Goal: Task Accomplishment & Management: Understand process/instructions

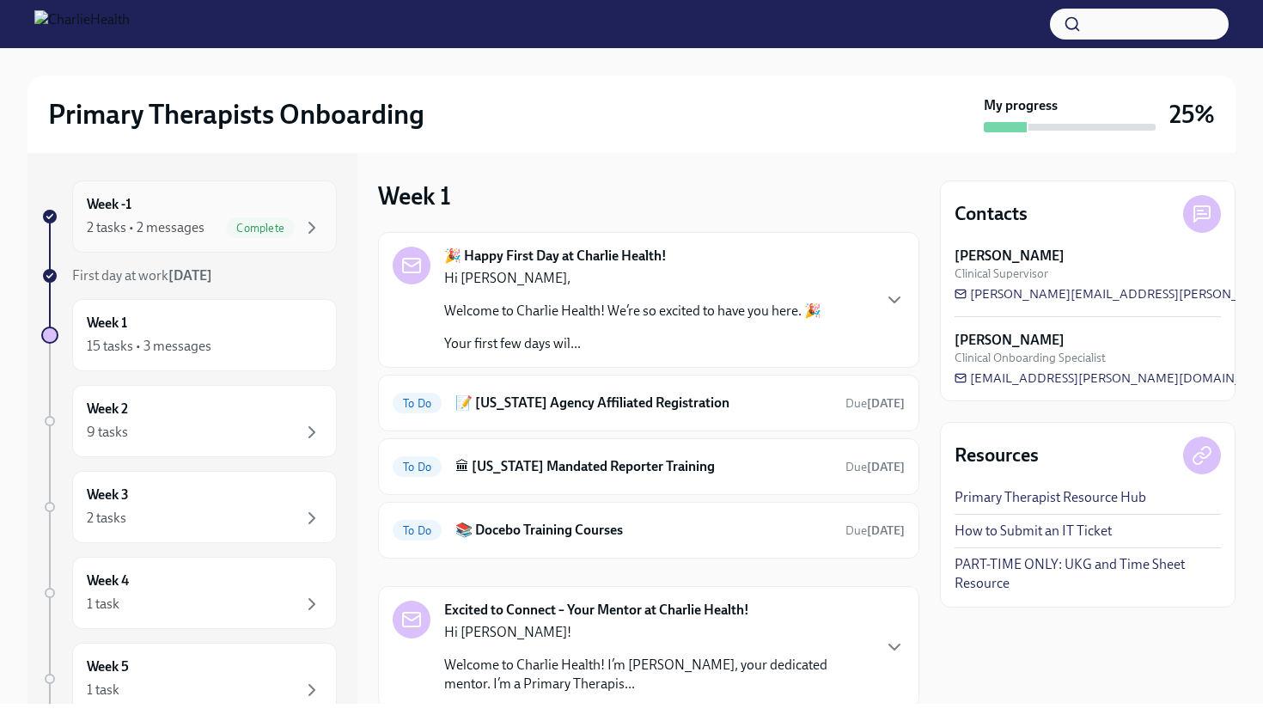
click at [215, 225] on div "2 tasks • 2 messages Complete" at bounding box center [204, 227] width 235 height 21
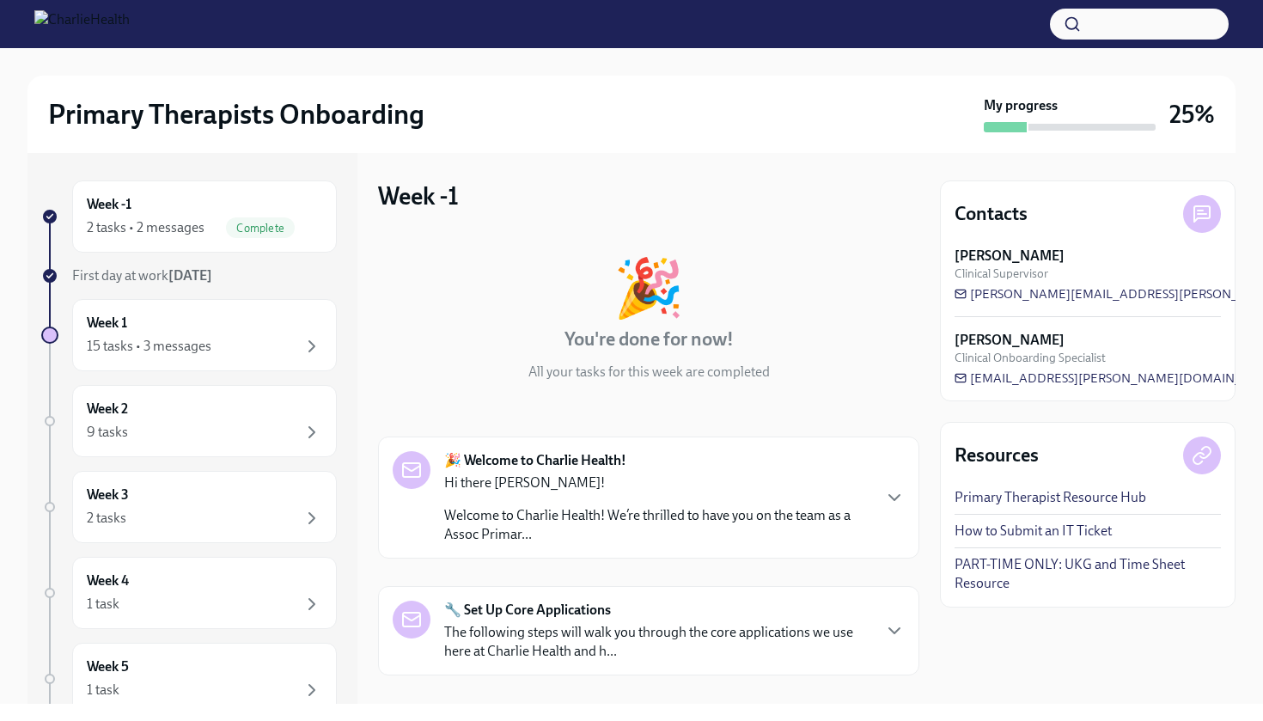
click at [449, 367] on div "🎉 You're done for now! All your tasks for this week are completed" at bounding box center [648, 320] width 541 height 122
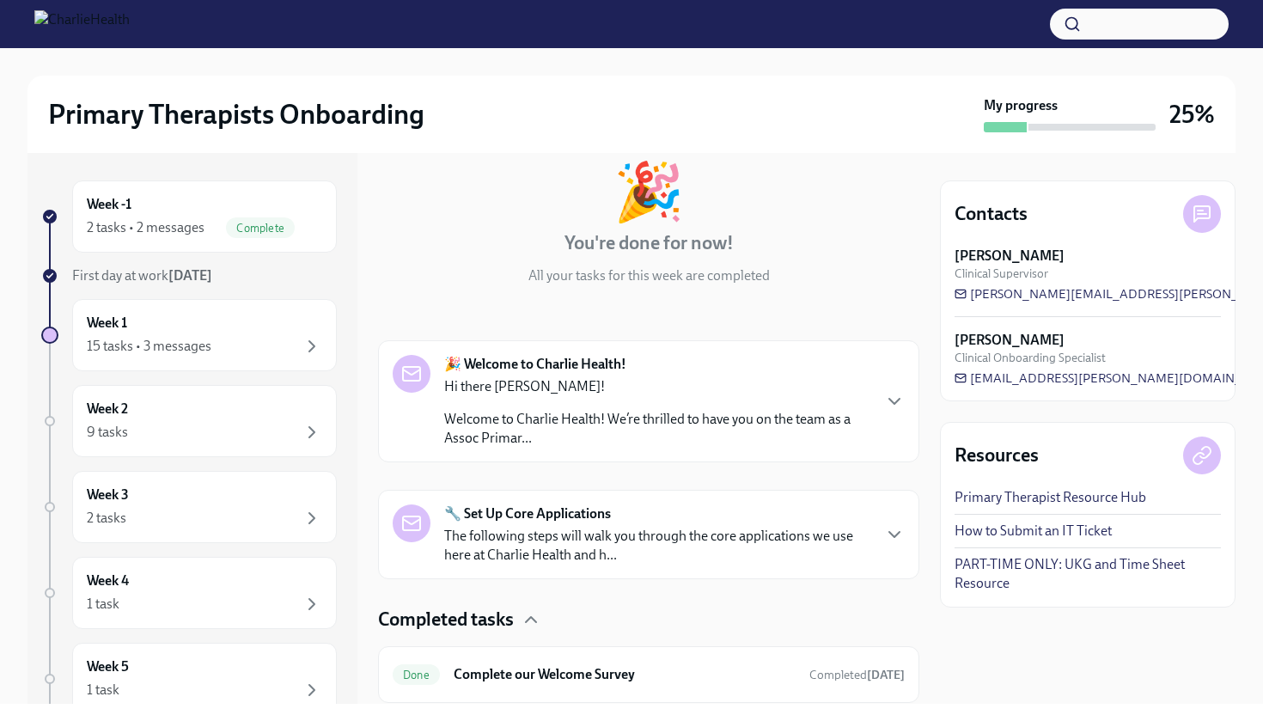
scroll to position [113, 0]
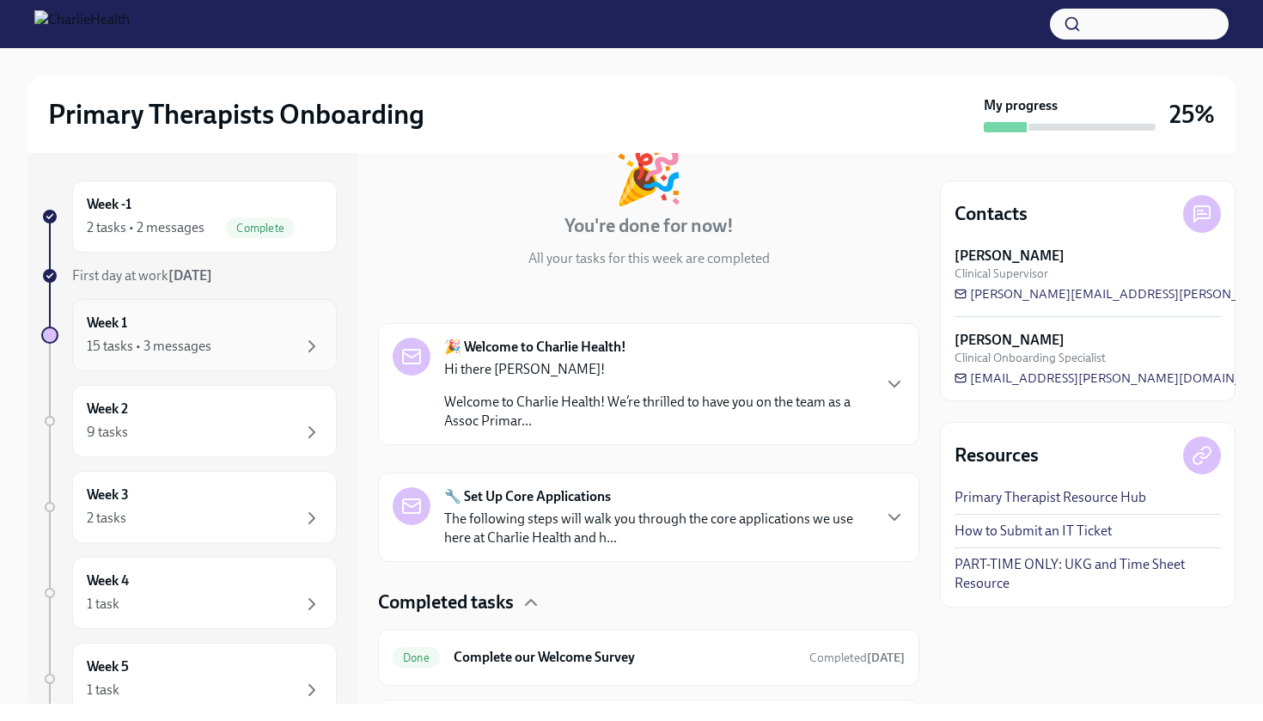
click at [220, 341] on div "15 tasks • 3 messages" at bounding box center [204, 346] width 235 height 21
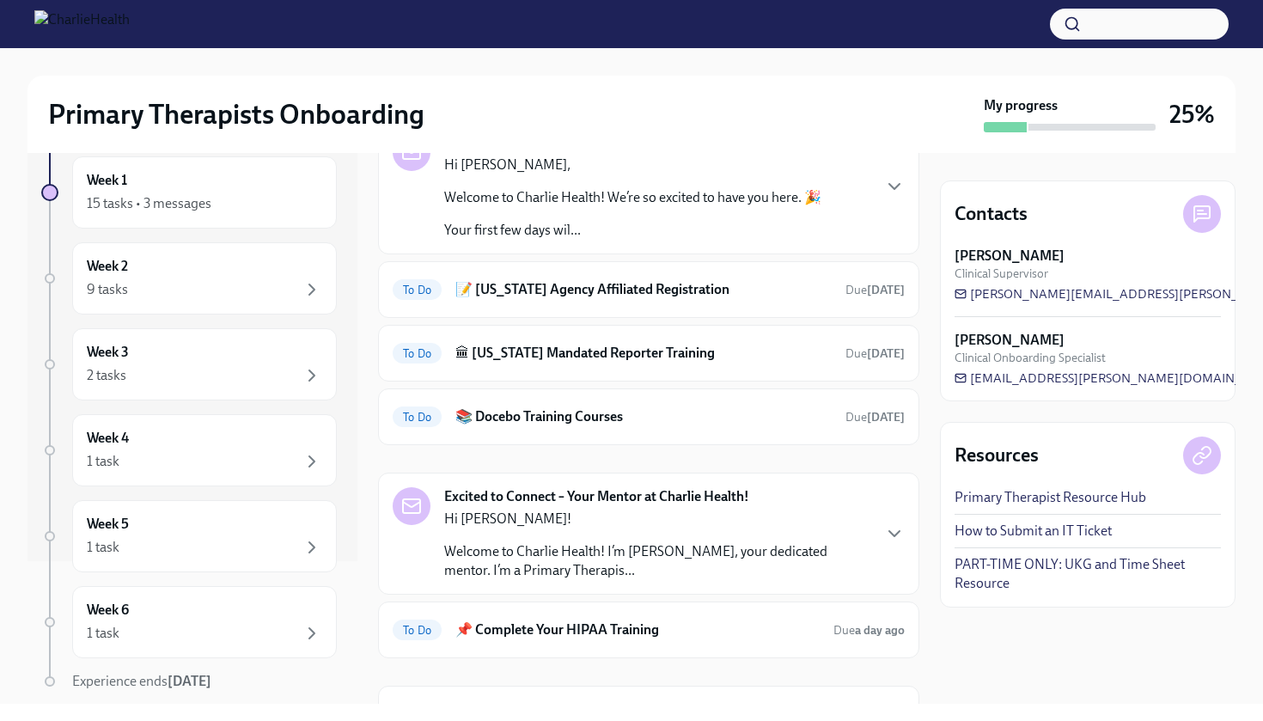
scroll to position [147, 0]
click at [926, 457] on div "Week -1 2 tasks • 2 messages Complete First day at work [DATE] Week 1 15 tasks …" at bounding box center [631, 428] width 1208 height 551
click at [934, 190] on div "Week -1 2 tasks • 2 messages Complete First day at work [DATE] Week 1 15 tasks …" at bounding box center [631, 428] width 1208 height 551
click at [854, 218] on div "🎉 Happy First Day at Charlie Health! Hi [PERSON_NAME], Welcome to Charlie Healt…" at bounding box center [649, 186] width 512 height 107
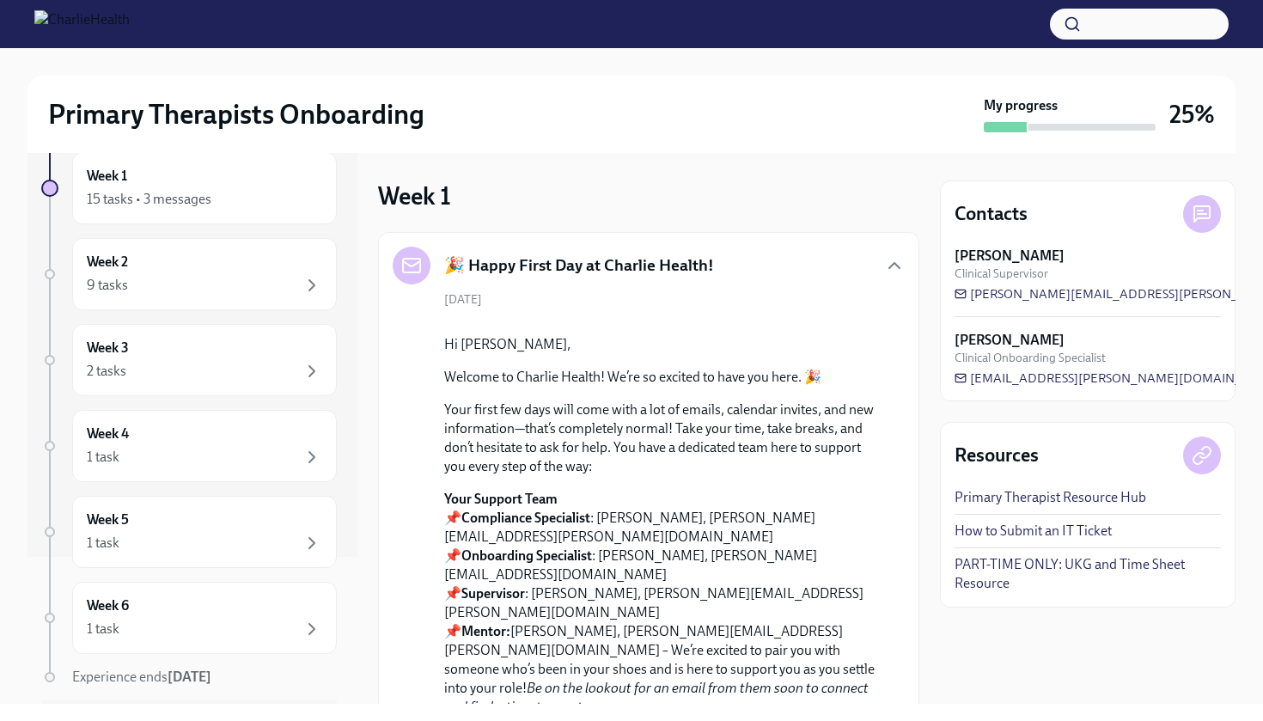
scroll to position [0, 0]
click at [930, 166] on div "Week -1 2 tasks • 2 messages Complete First day at work [DATE] Week 1 15 tasks …" at bounding box center [631, 428] width 1208 height 551
click at [910, 179] on div "Week 1 🎉 Happy First Day at Charlie Health! [DATE] Hi [PERSON_NAME], Welcome to…" at bounding box center [648, 428] width 541 height 551
click at [930, 273] on div "Week -1 2 tasks • 2 messages Complete First day at work [DATE] Week 1 15 tasks …" at bounding box center [631, 428] width 1208 height 551
click at [894, 260] on icon "button" at bounding box center [894, 265] width 21 height 21
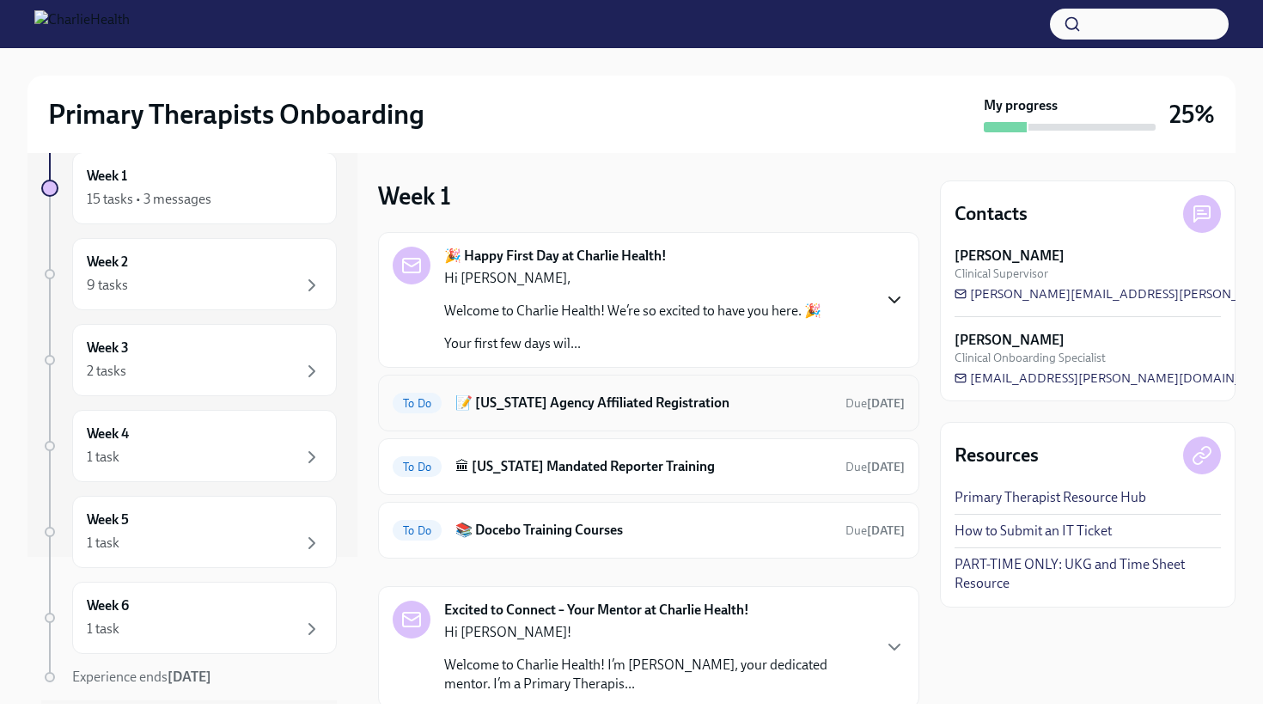
click at [624, 411] on h6 "📝 [US_STATE] Agency Affiliated Registration" at bounding box center [643, 402] width 376 height 19
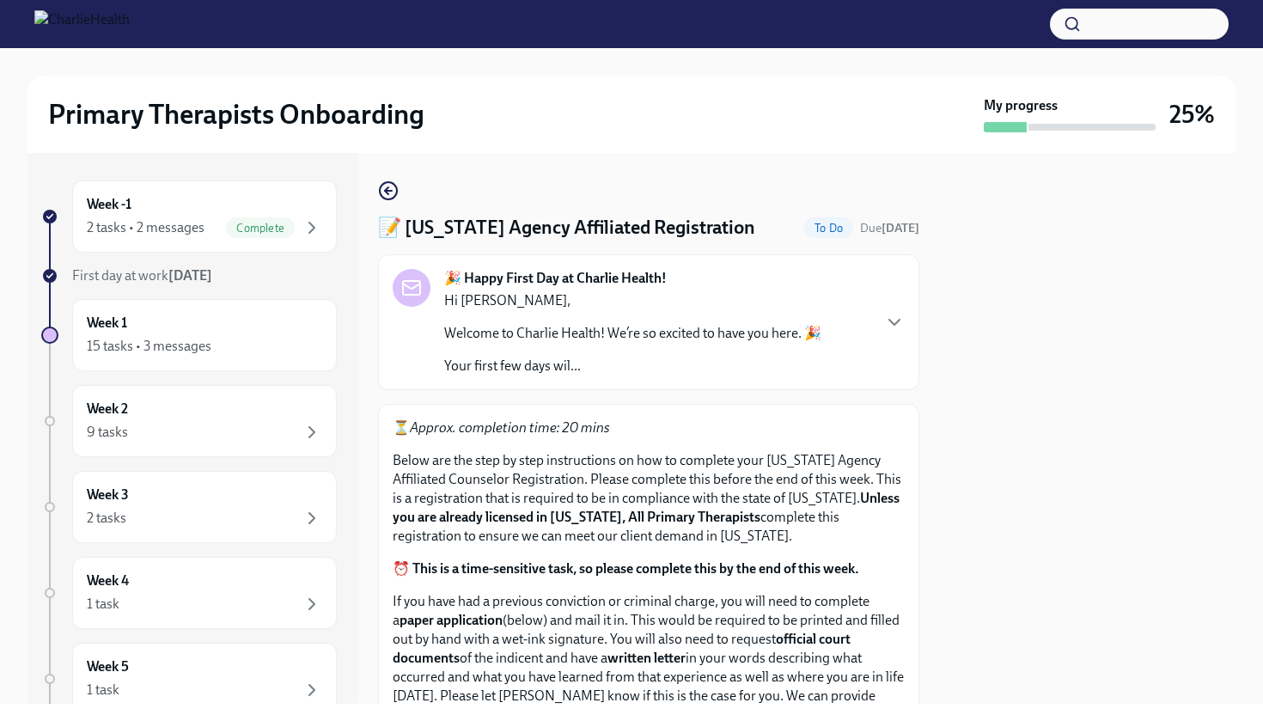
click at [619, 466] on p "Below are the step by step instructions on how to complete your [US_STATE] Agen…" at bounding box center [649, 498] width 512 height 94
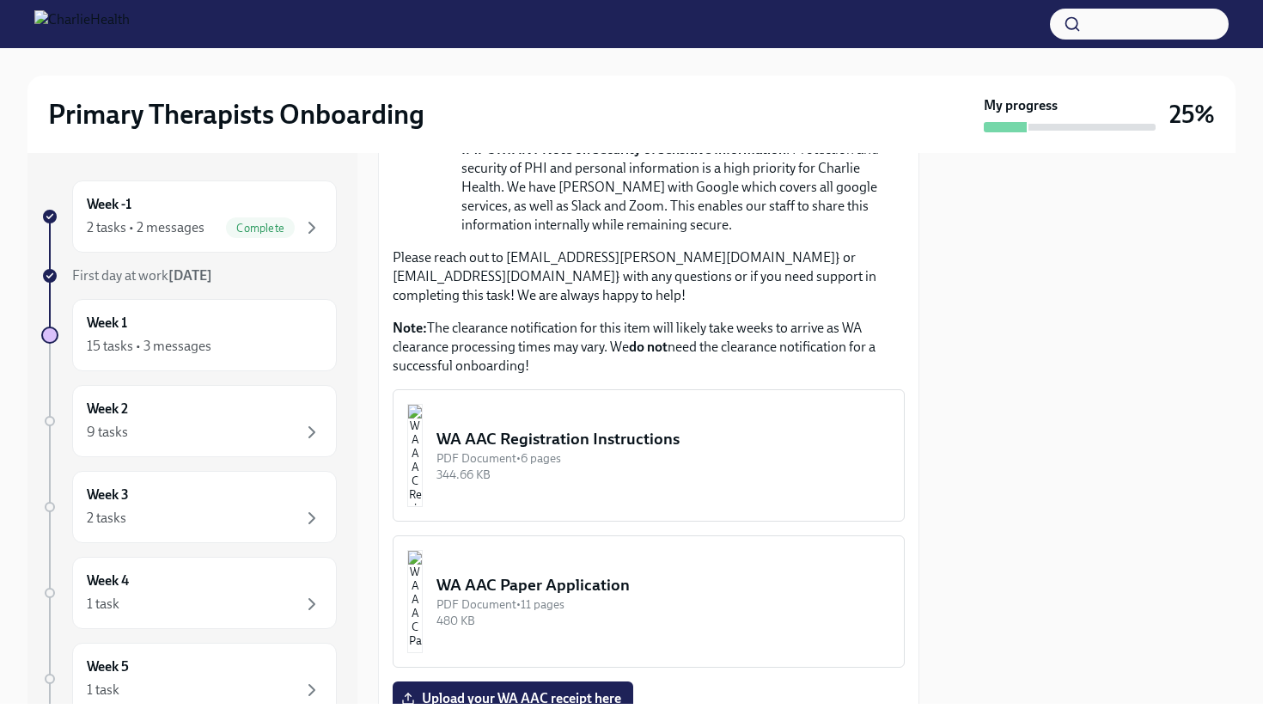
scroll to position [827, 0]
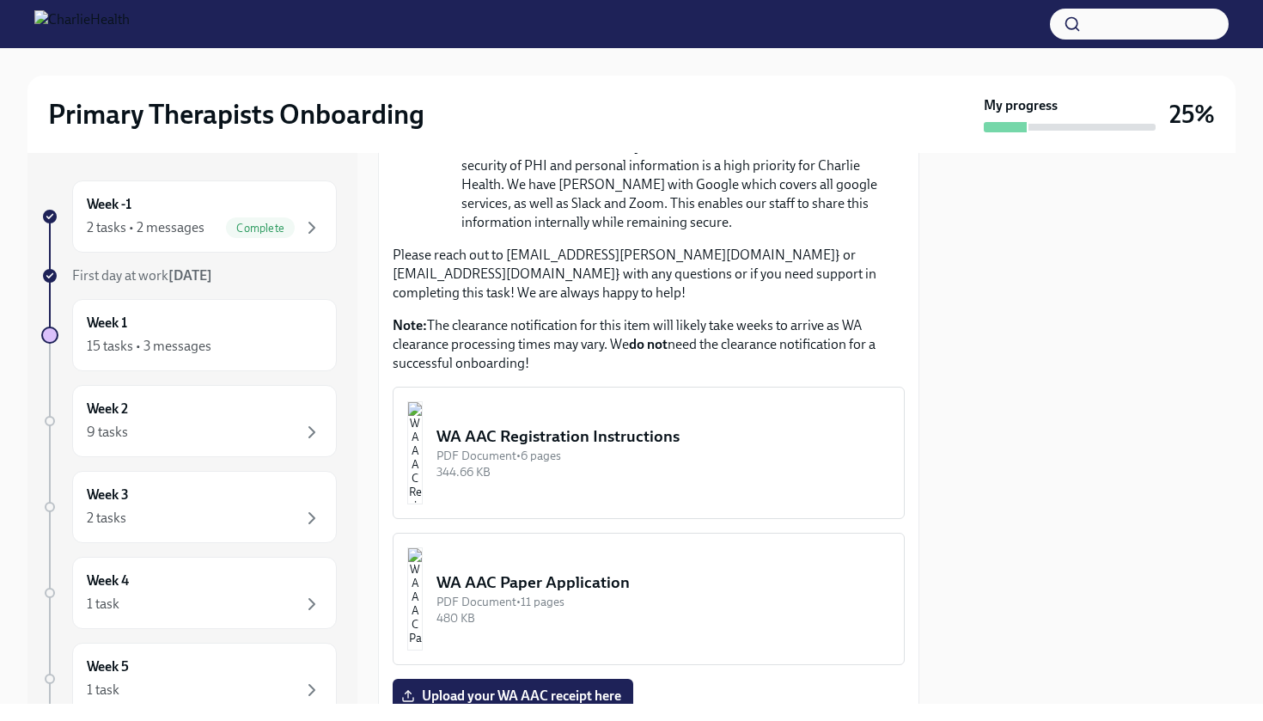
click at [423, 459] on img "button" at bounding box center [414, 452] width 15 height 103
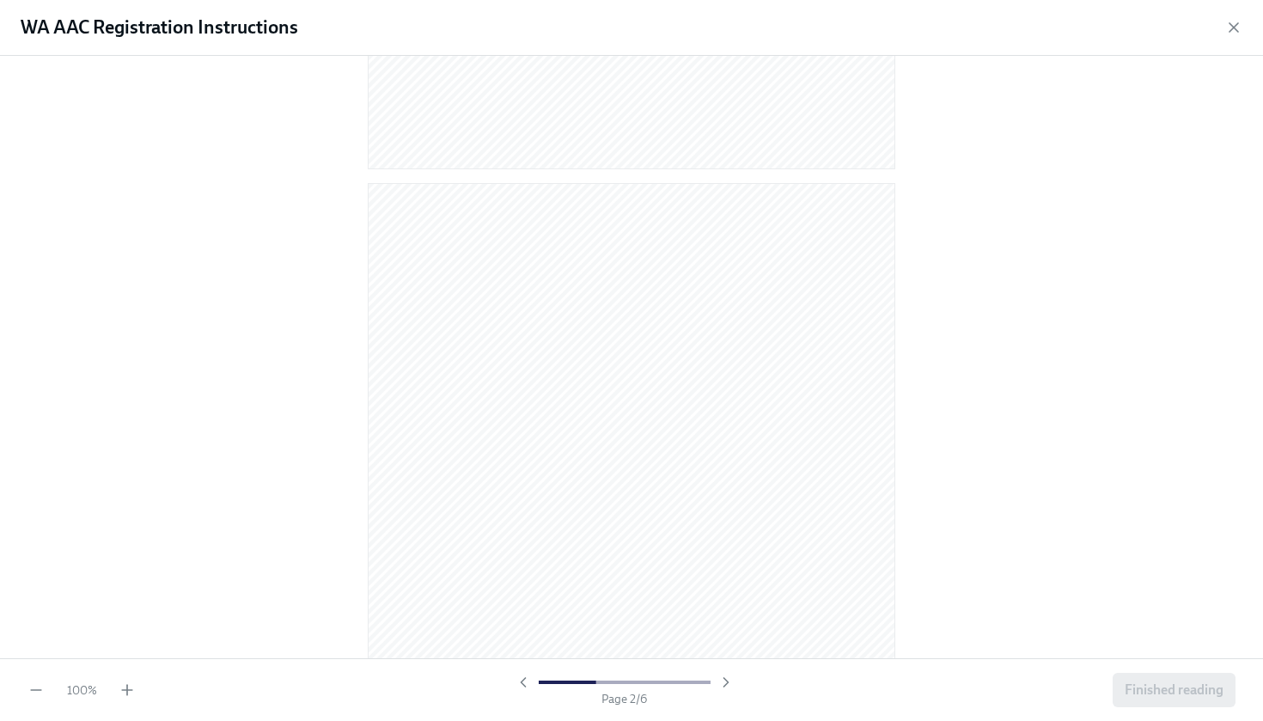
scroll to position [612, 0]
